Goal: Task Accomplishment & Management: Manage account settings

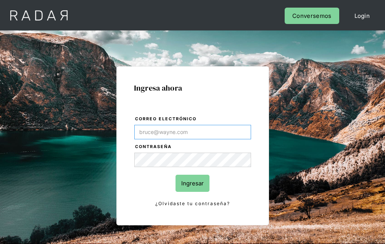
type input "[EMAIL_ADDRESS][PERSON_NAME][DOMAIN_NAME]"
click at [192, 183] on input "Ingresar" at bounding box center [192, 183] width 34 height 17
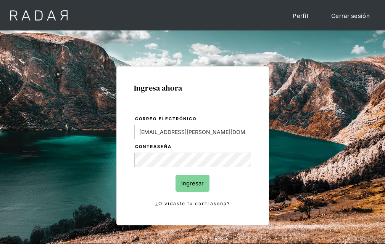
click at [192, 183] on input "Ingresar" at bounding box center [192, 183] width 34 height 17
